Goal: Task Accomplishment & Management: Use online tool/utility

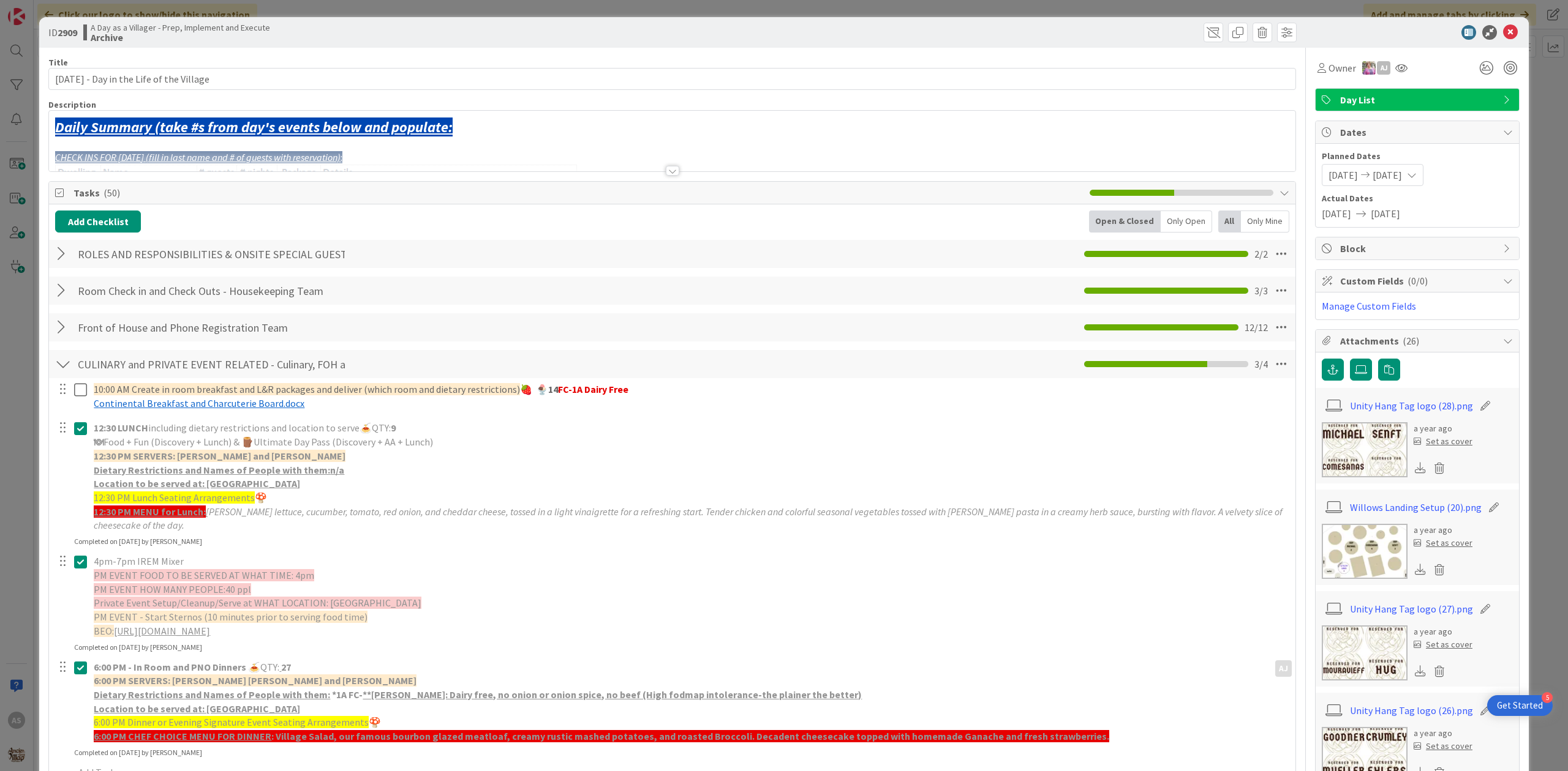
click at [1503, 32] on icon at bounding box center [1511, 32] width 14 height 14
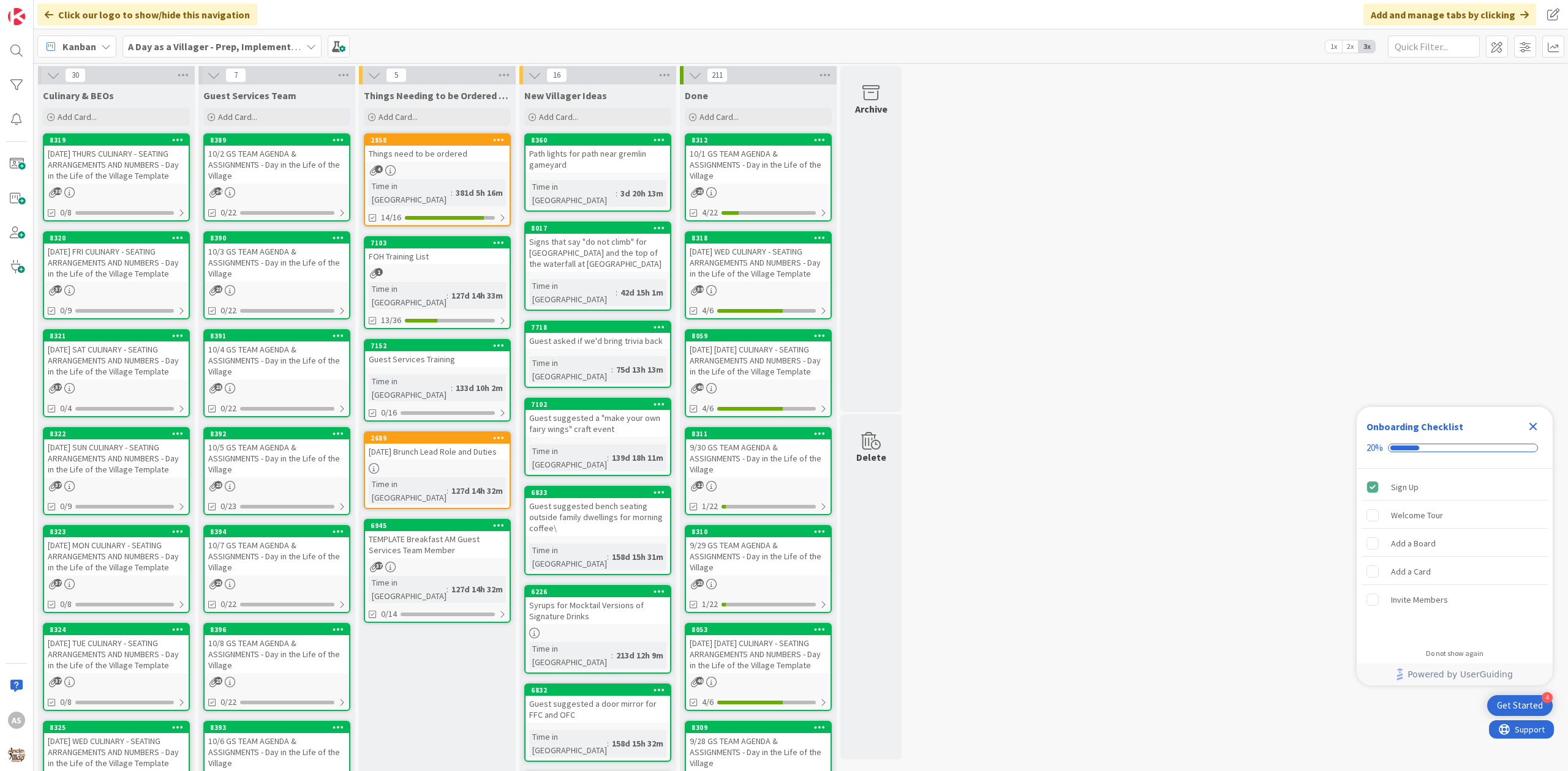
click at [137, 173] on div "[DATE] THURS CULINARY - SEATING ARRANGEMENTS AND NUMBERS - Day in the Life of t…" at bounding box center [116, 164] width 144 height 38
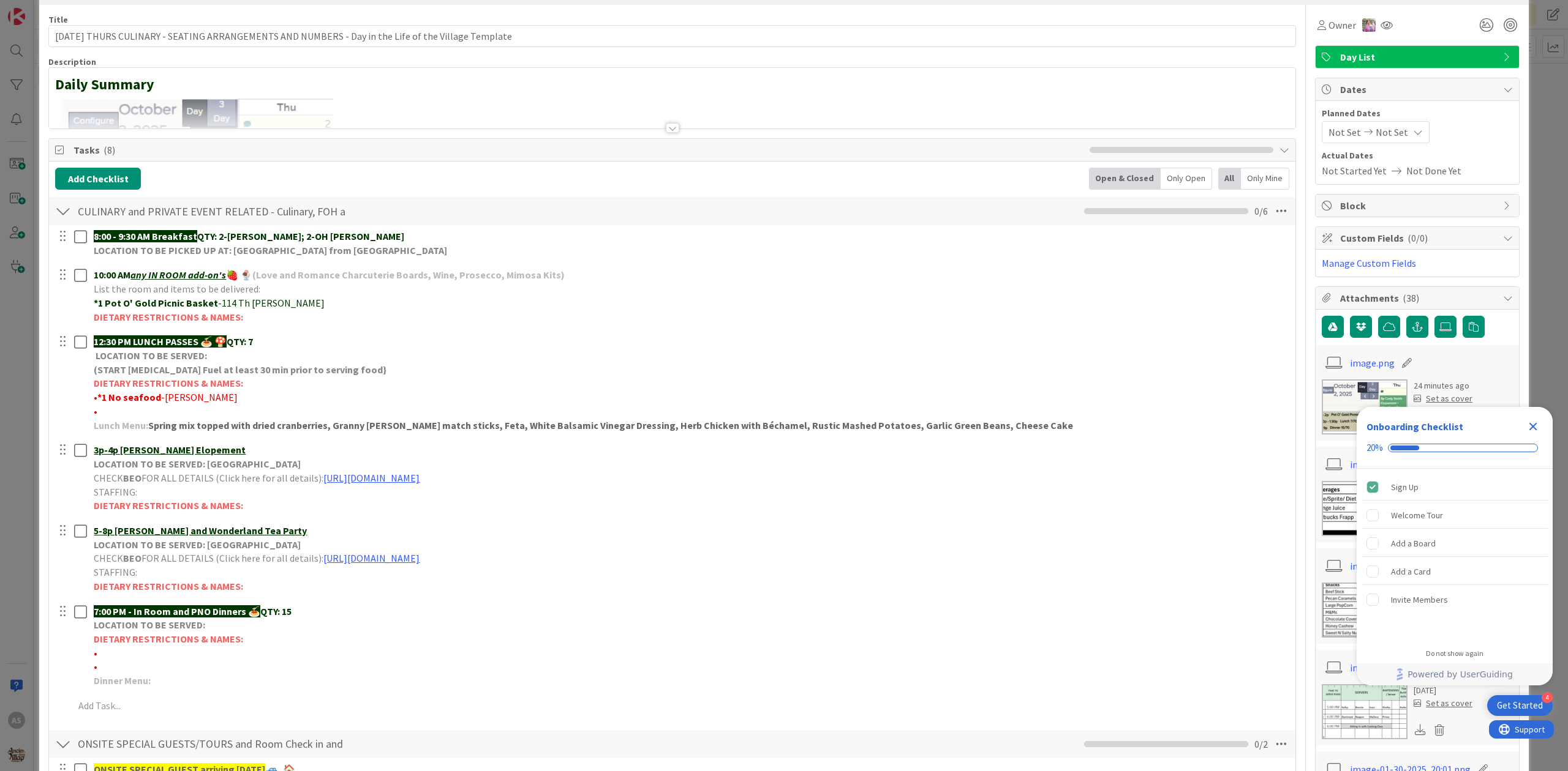
scroll to position [82, 0]
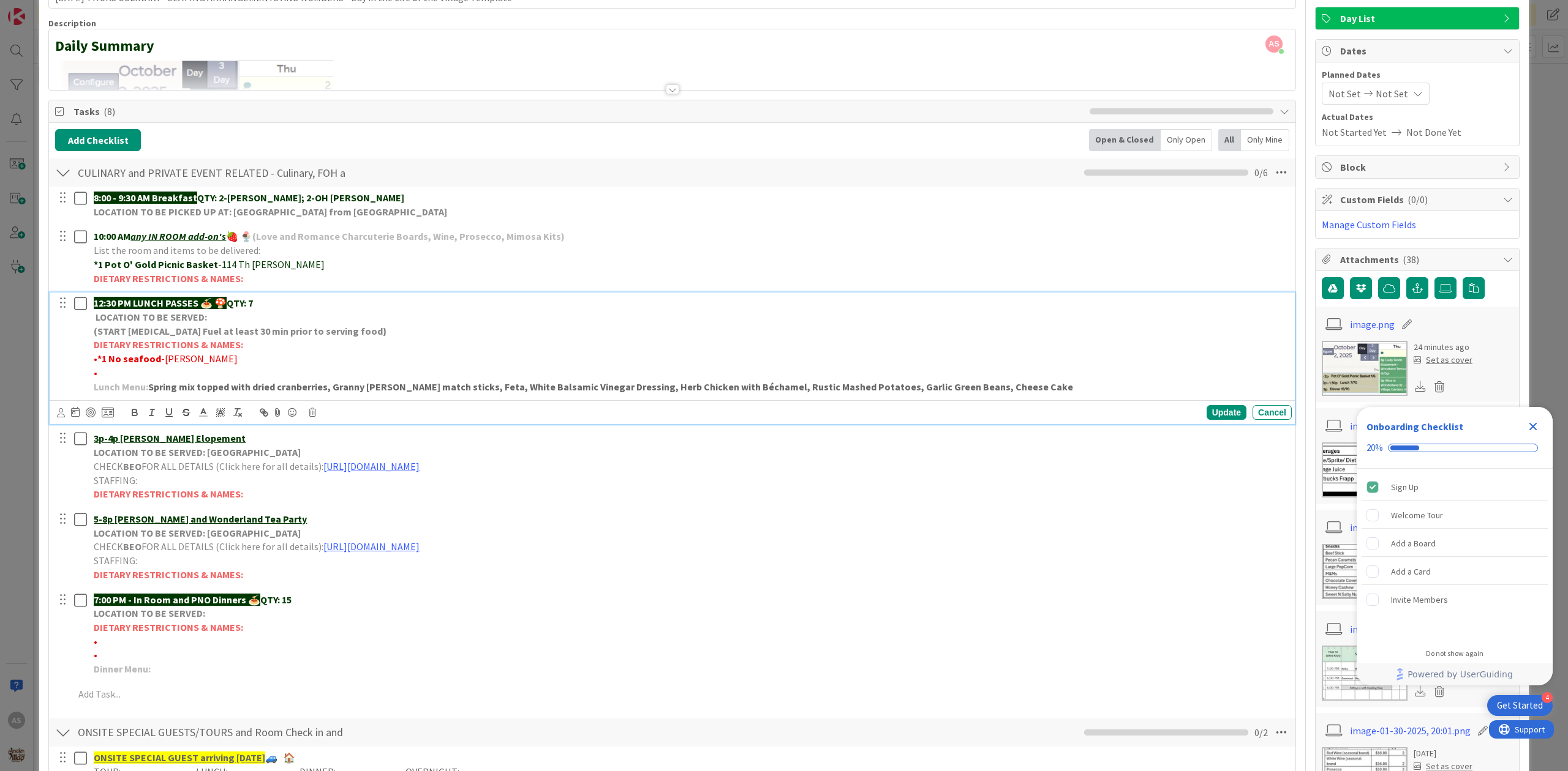
click at [258, 307] on p "12:30 PM LUNCH PASSES 🍝 🍄 QTY: 7" at bounding box center [690, 303] width 1193 height 14
click at [116, 374] on p "•" at bounding box center [690, 373] width 1193 height 14
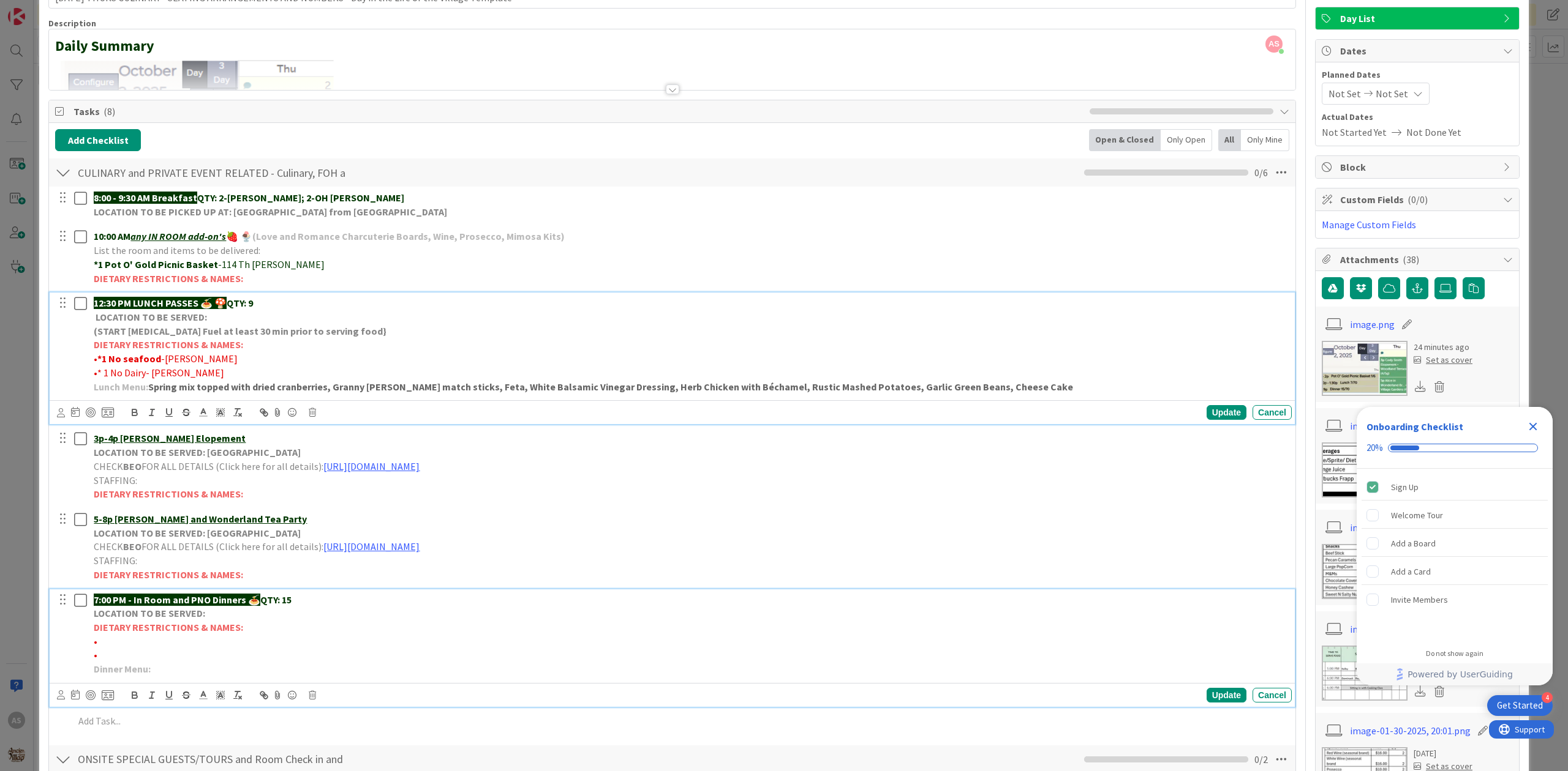
click at [916, 635] on p "DIETARY RESTRICTIONS & NAMES:" at bounding box center [690, 628] width 1193 height 14
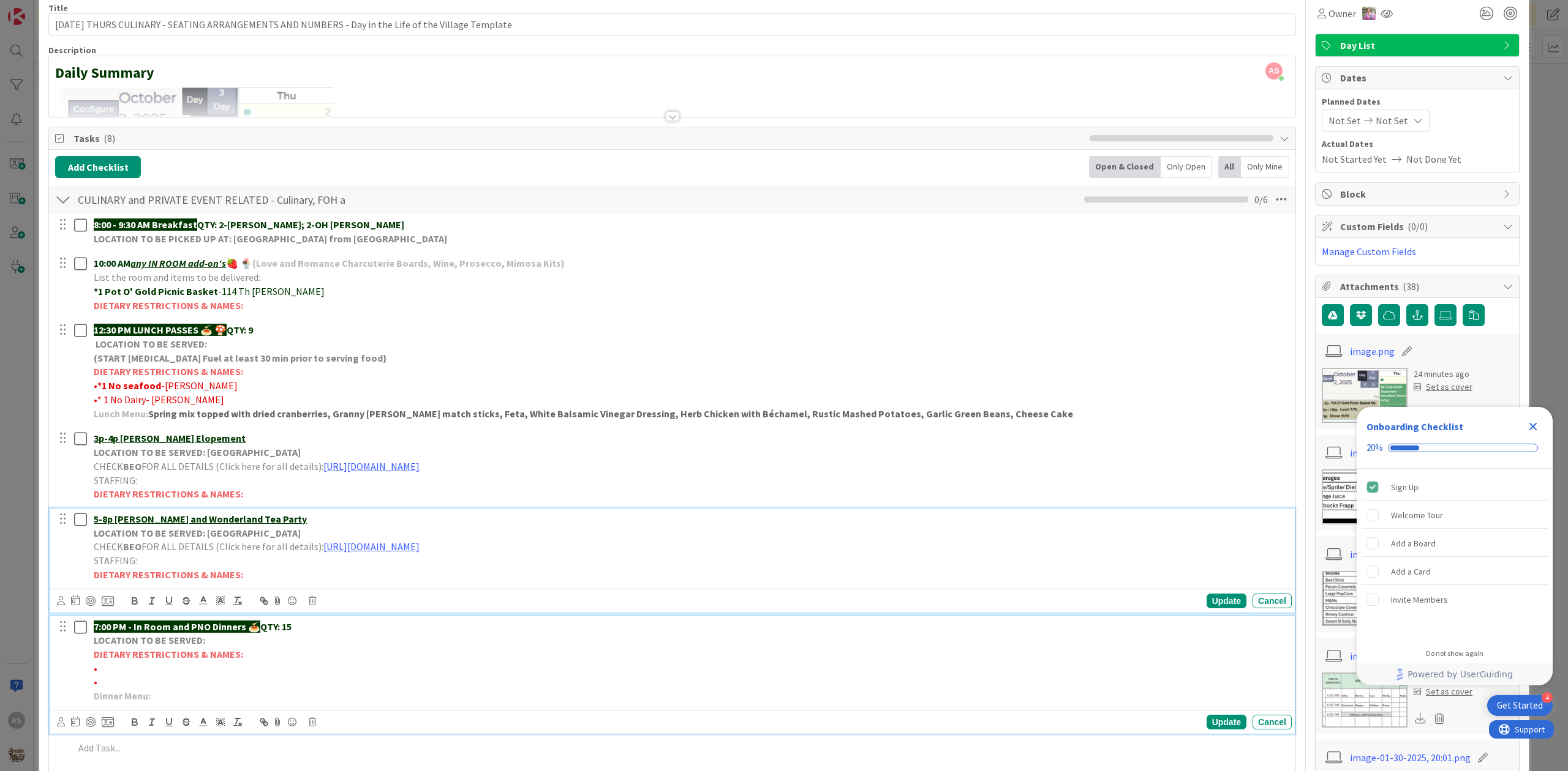
click at [958, 567] on div "5-8p [PERSON_NAME] and Wonderland Tea Party LOCATION TO BE SERVED: [GEOGRAPHIC_…" at bounding box center [672, 560] width 1245 height 104
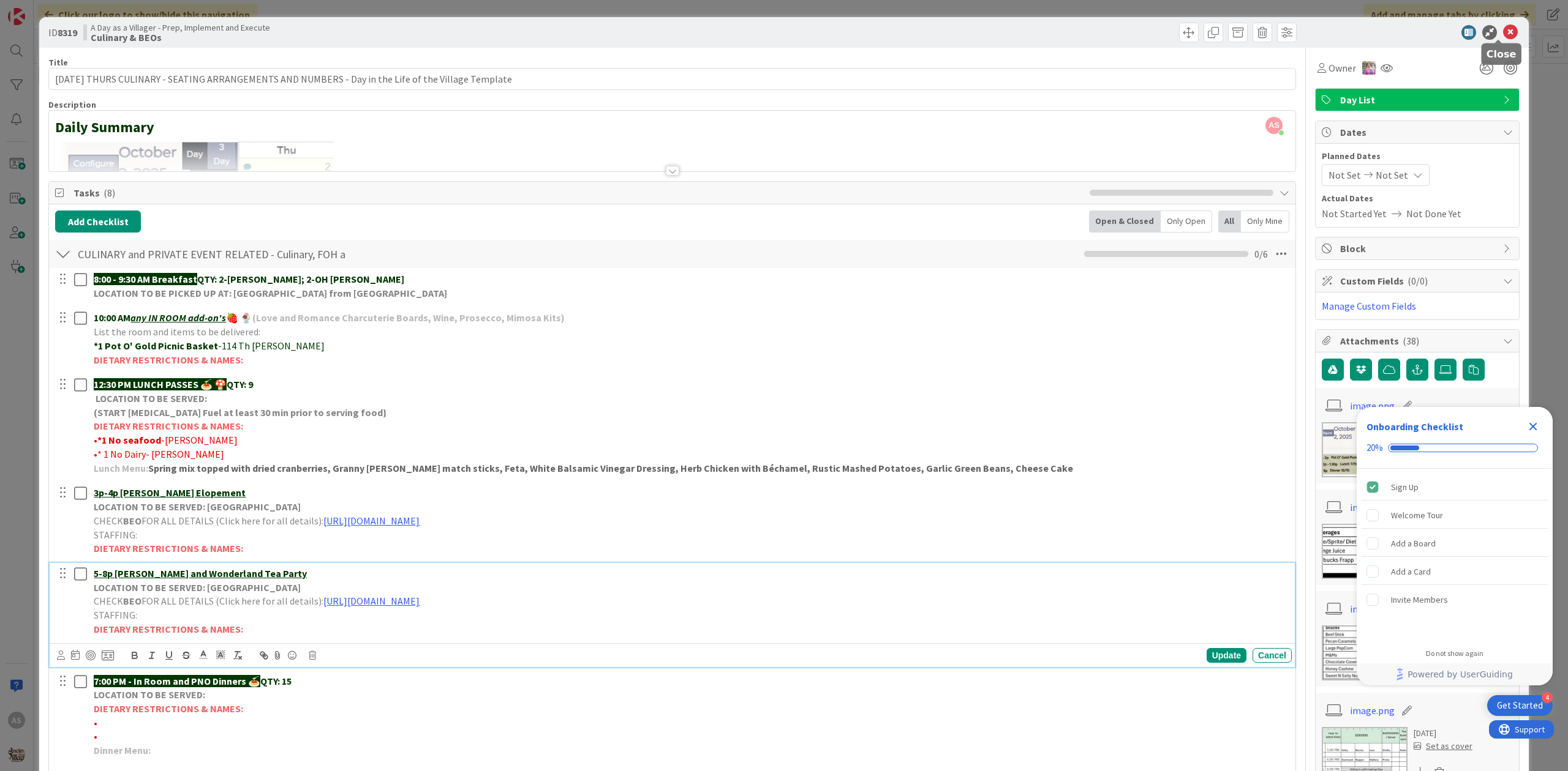
click at [1503, 37] on icon at bounding box center [1511, 32] width 14 height 14
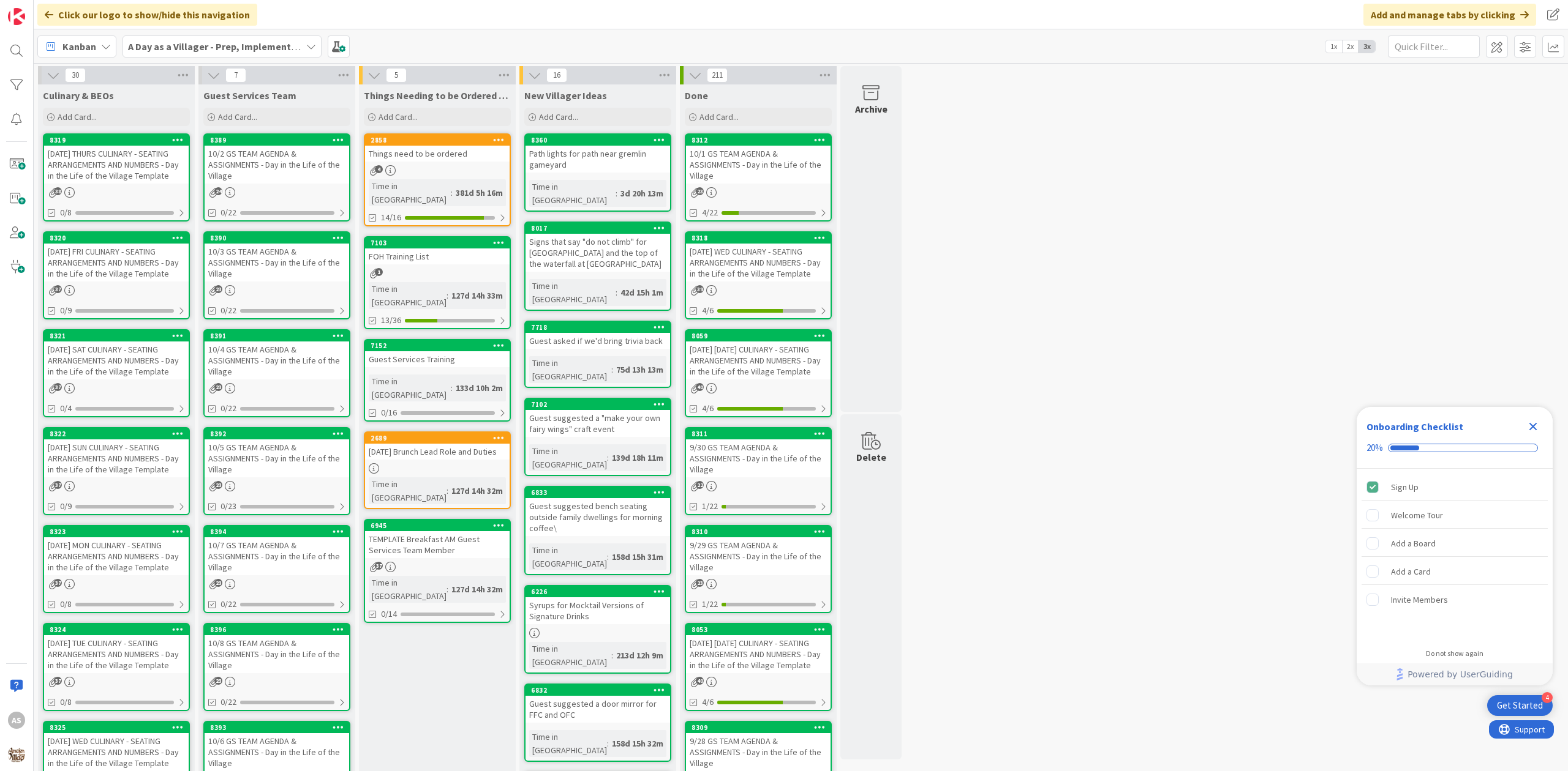
click at [85, 165] on div "[DATE] THURS CULINARY - SEATING ARRANGEMENTS AND NUMBERS - Day in the Life of t…" at bounding box center [116, 164] width 144 height 38
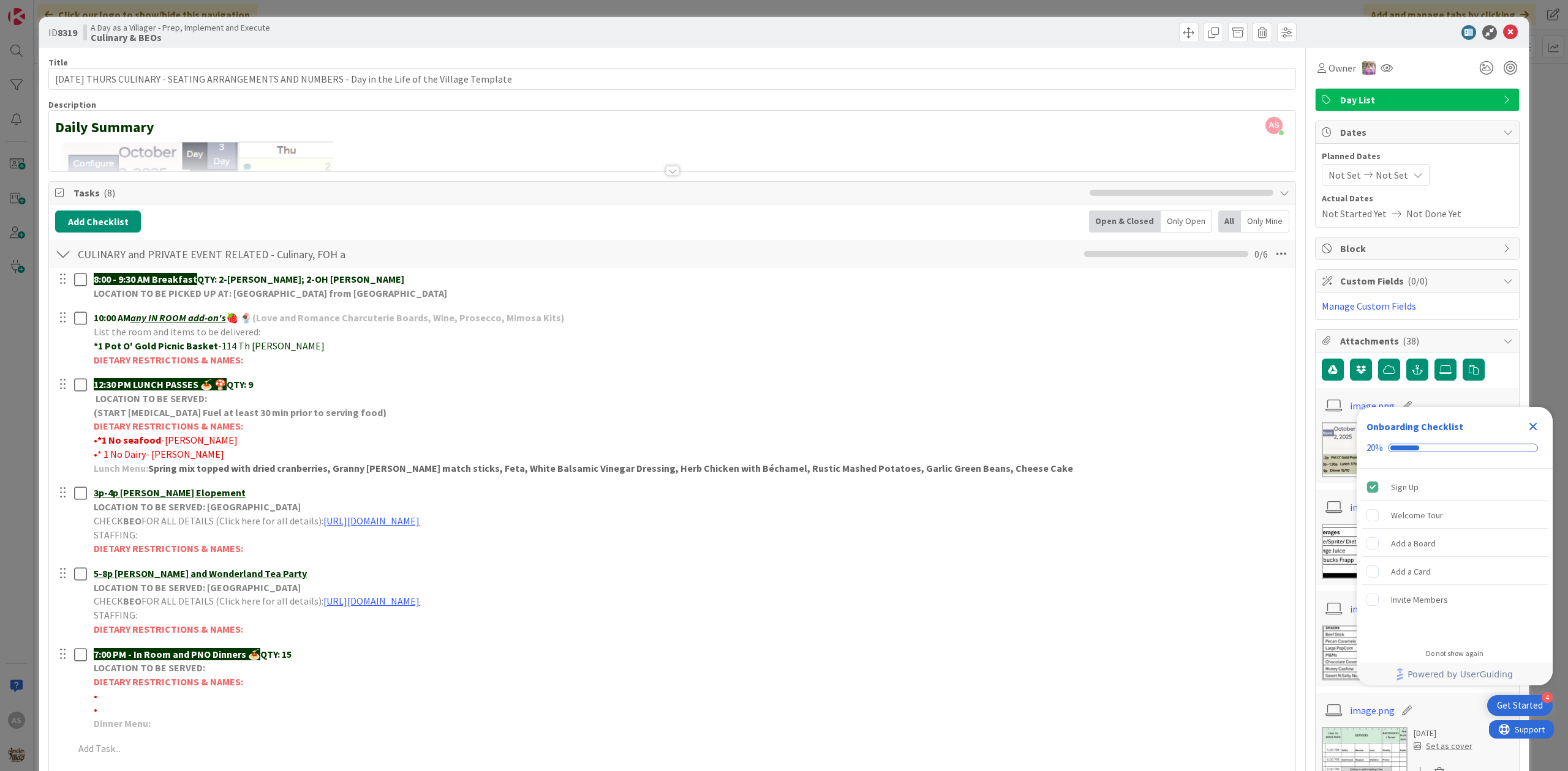
click at [1529, 430] on icon "Close Checklist" at bounding box center [1533, 427] width 8 height 8
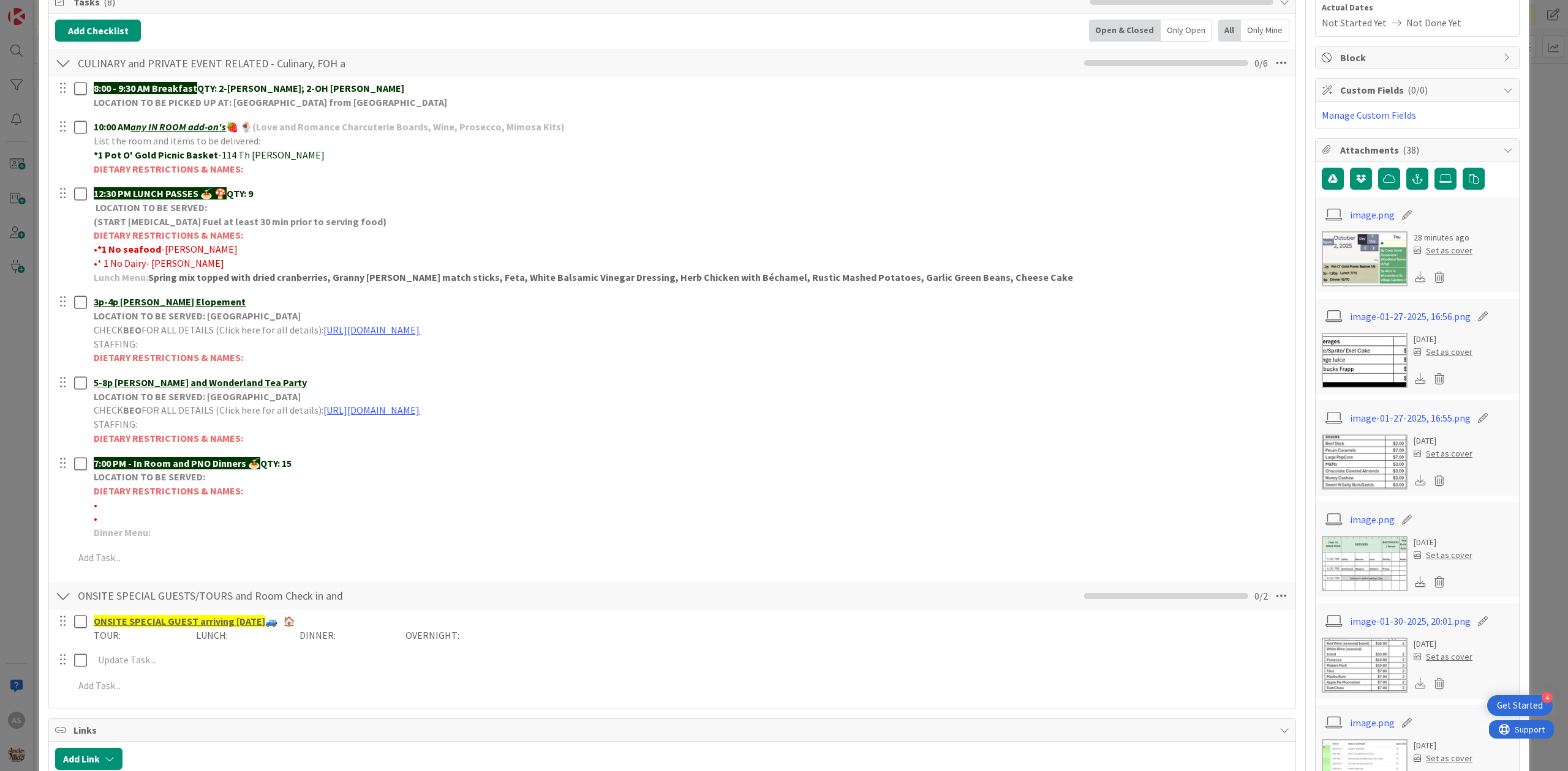
scroll to position [163, 0]
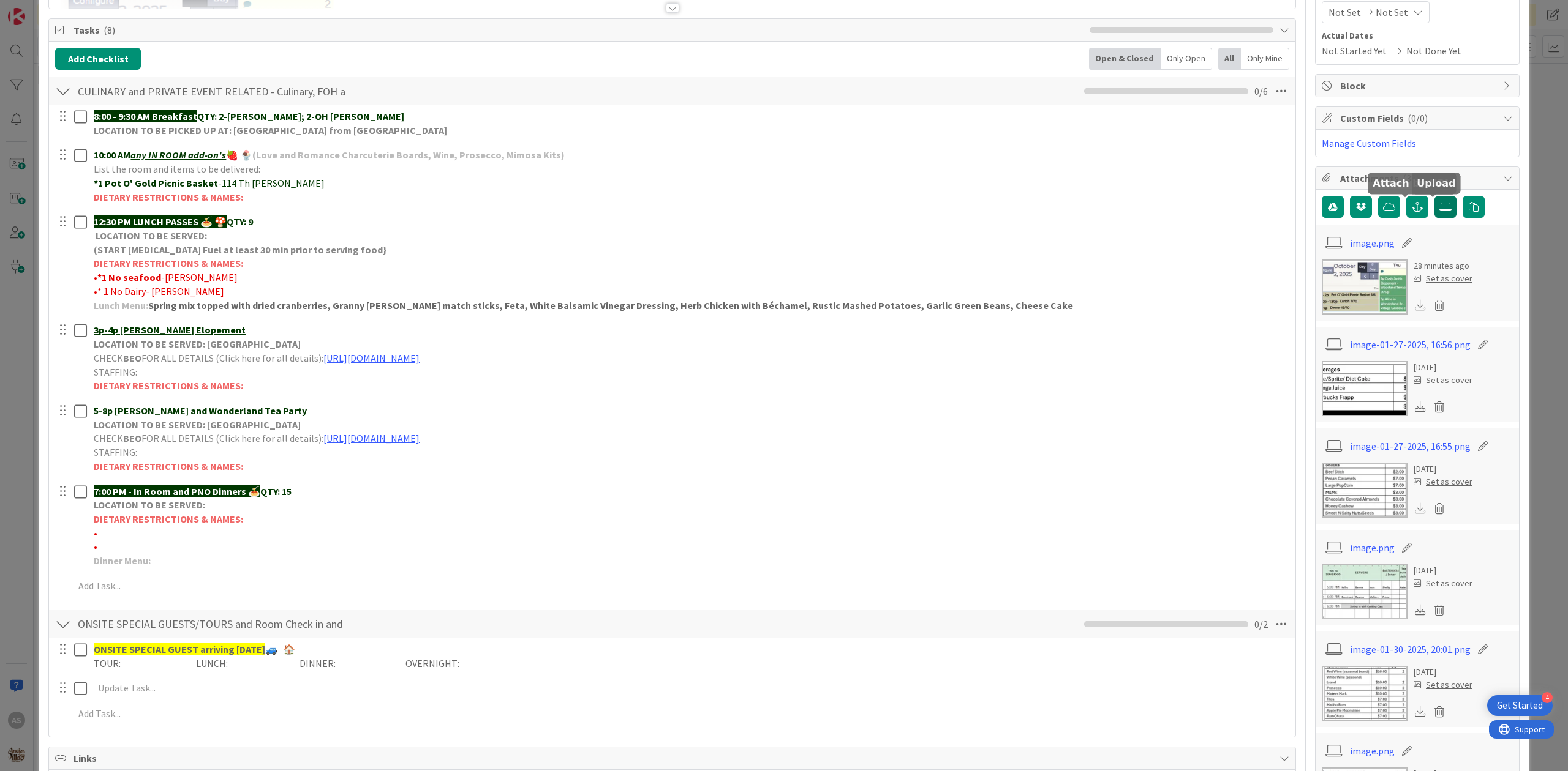
click at [1435, 218] on label at bounding box center [1445, 207] width 22 height 22
click at [1435, 196] on input "file" at bounding box center [1435, 196] width 0 height 0
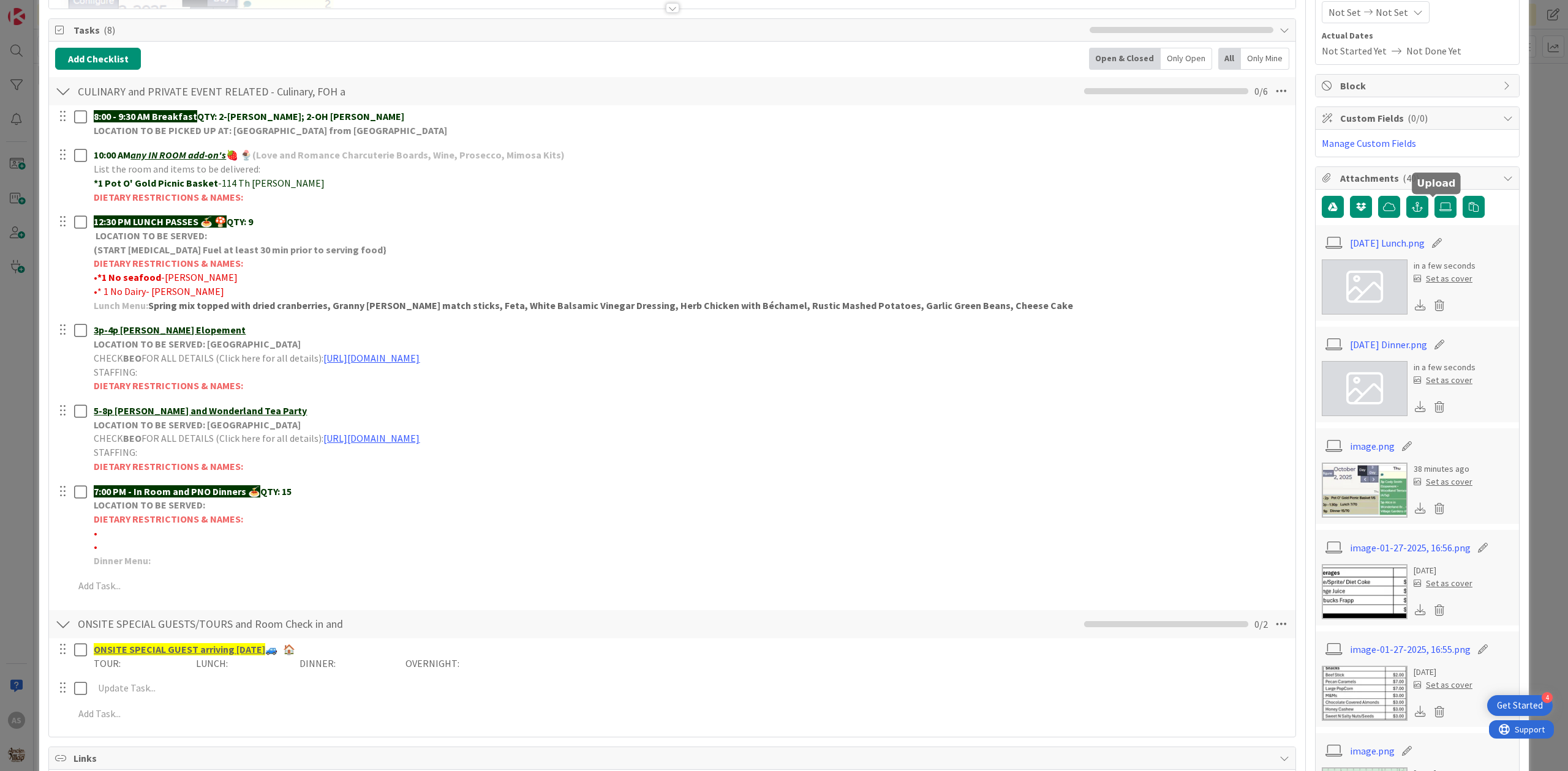
scroll to position [0, 0]
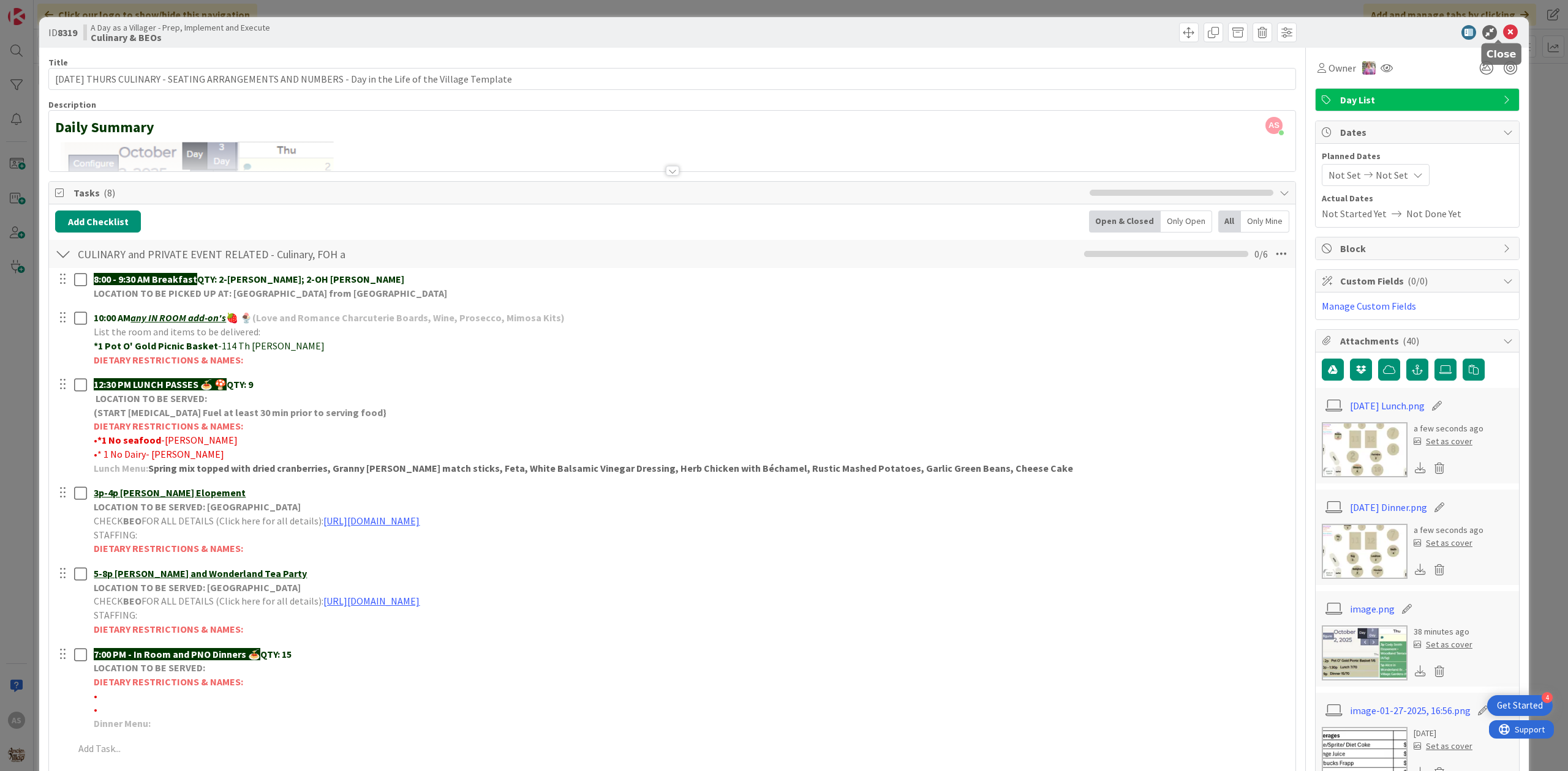
click at [1503, 31] on icon at bounding box center [1511, 32] width 14 height 14
